Goal: Transaction & Acquisition: Download file/media

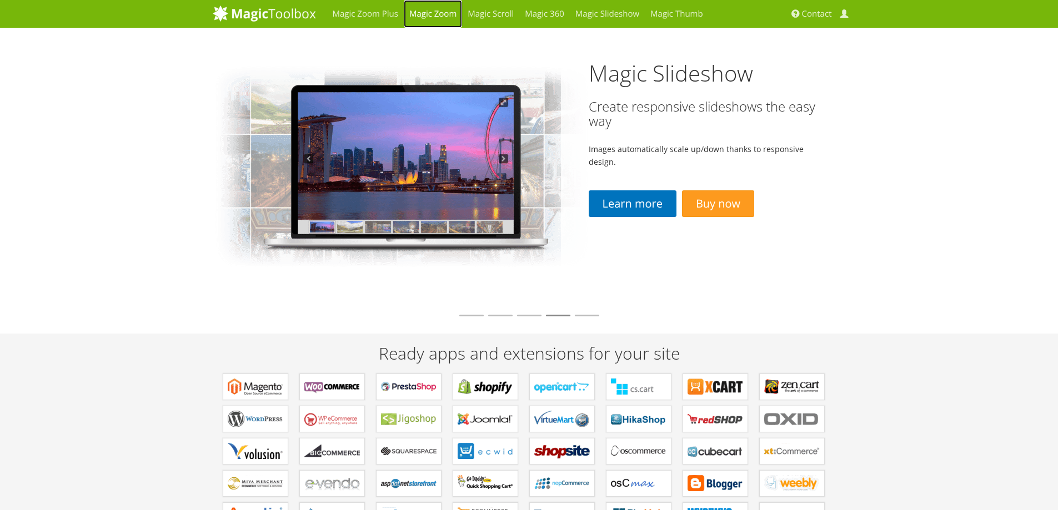
click at [450, 12] on link "Magic Zoom" at bounding box center [433, 14] width 58 height 28
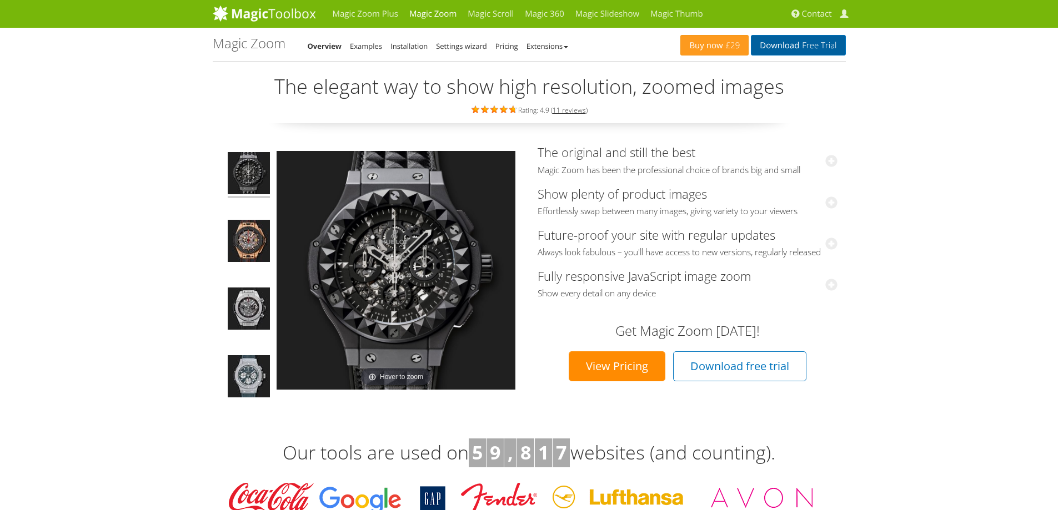
click at [773, 39] on link "Download Free Trial" at bounding box center [798, 45] width 94 height 21
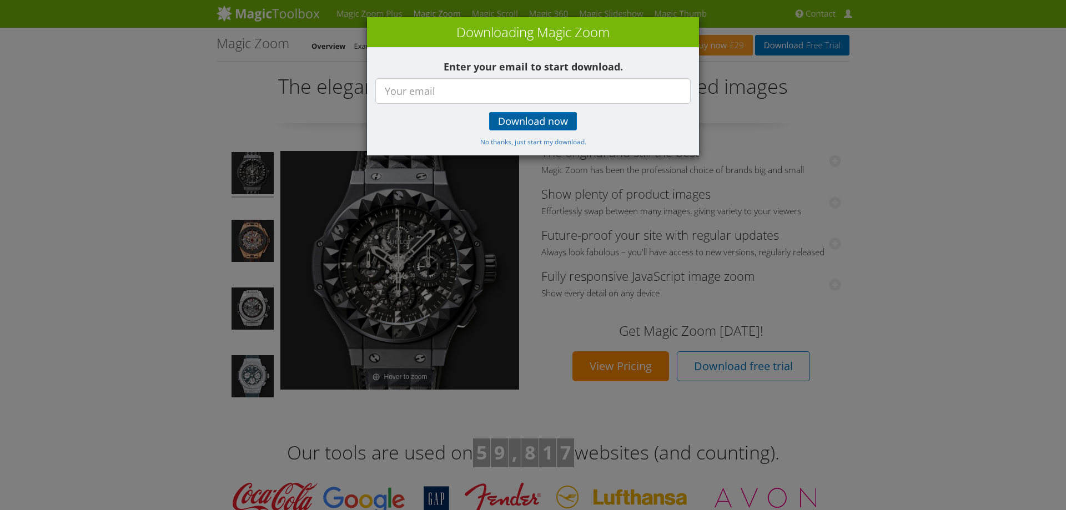
click at [517, 113] on link "Download now" at bounding box center [533, 121] width 88 height 18
